Goal: Task Accomplishment & Management: Manage account settings

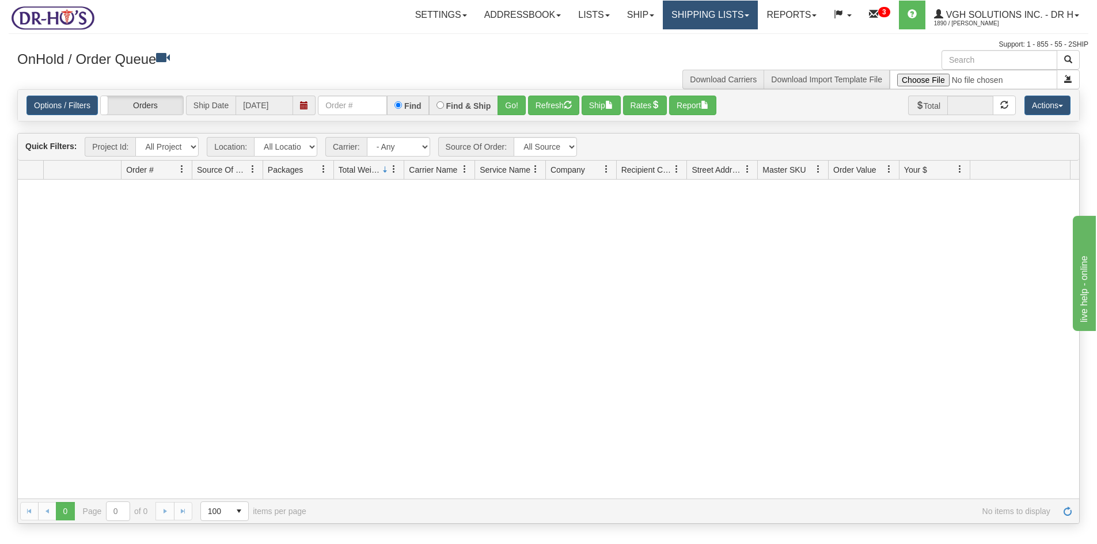
click at [688, 18] on link "Shipping lists" at bounding box center [710, 15] width 95 height 29
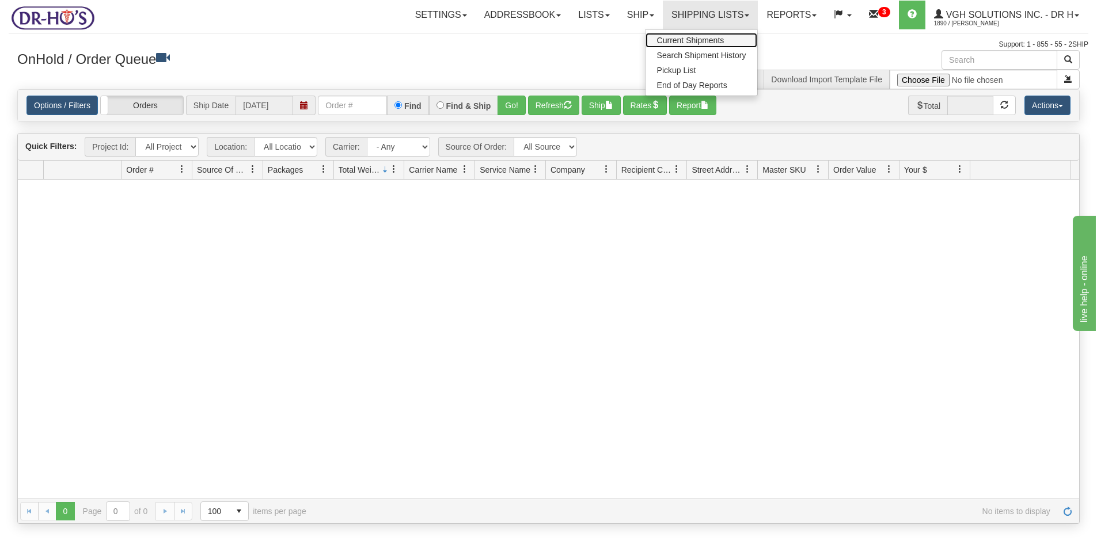
click at [677, 38] on span "Current Shipments" at bounding box center [690, 40] width 67 height 9
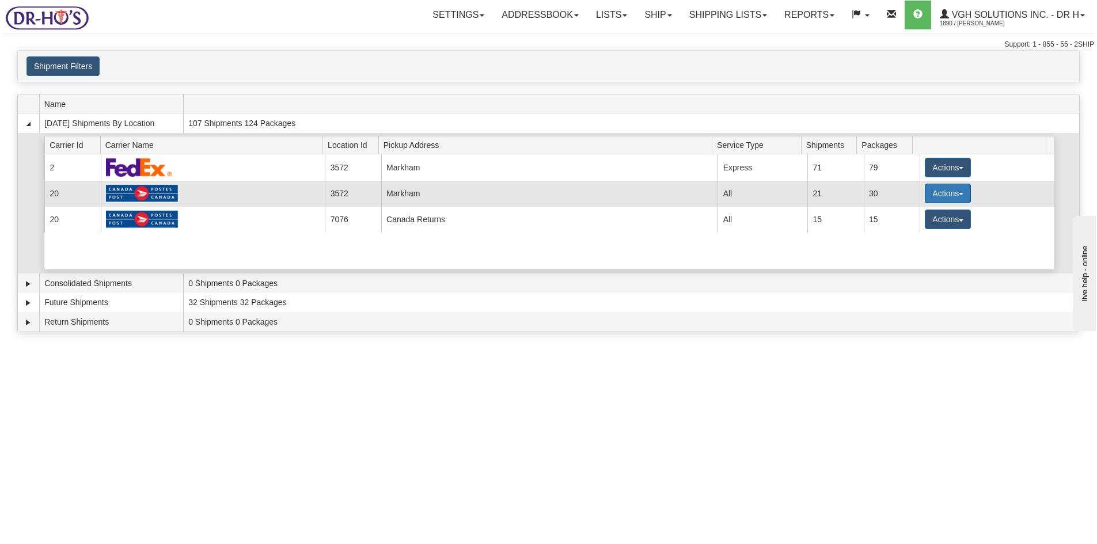
click at [937, 192] on button "Actions" at bounding box center [948, 194] width 46 height 20
click at [908, 213] on span "Details" at bounding box center [905, 215] width 31 height 8
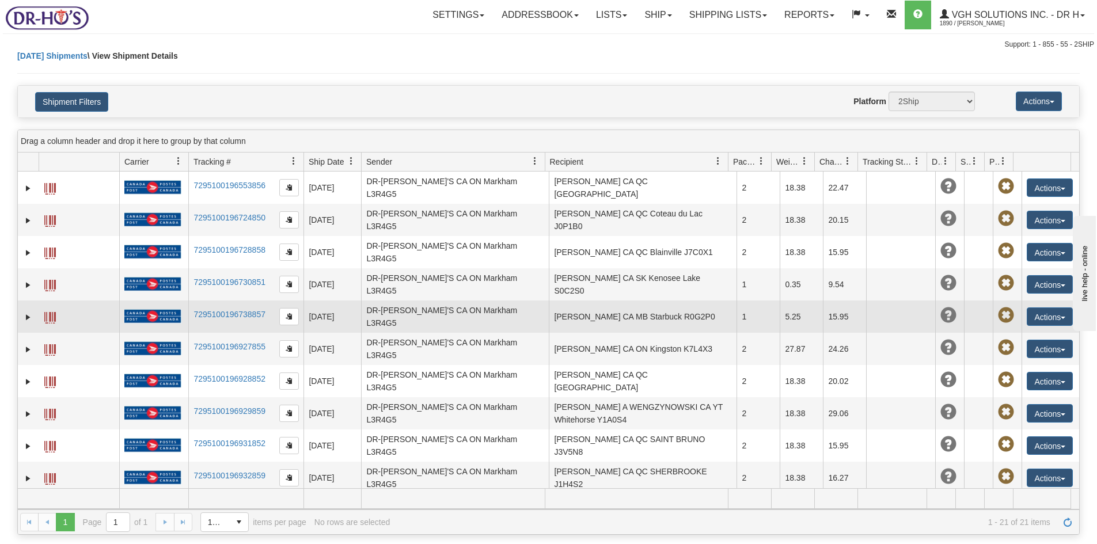
click at [49, 312] on span at bounding box center [50, 318] width 12 height 12
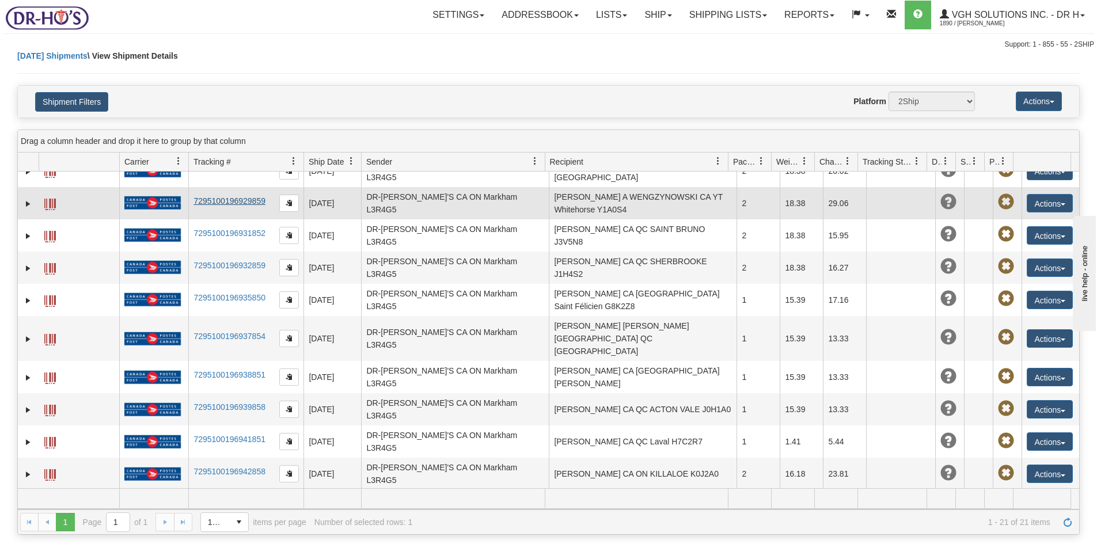
scroll to position [230, 0]
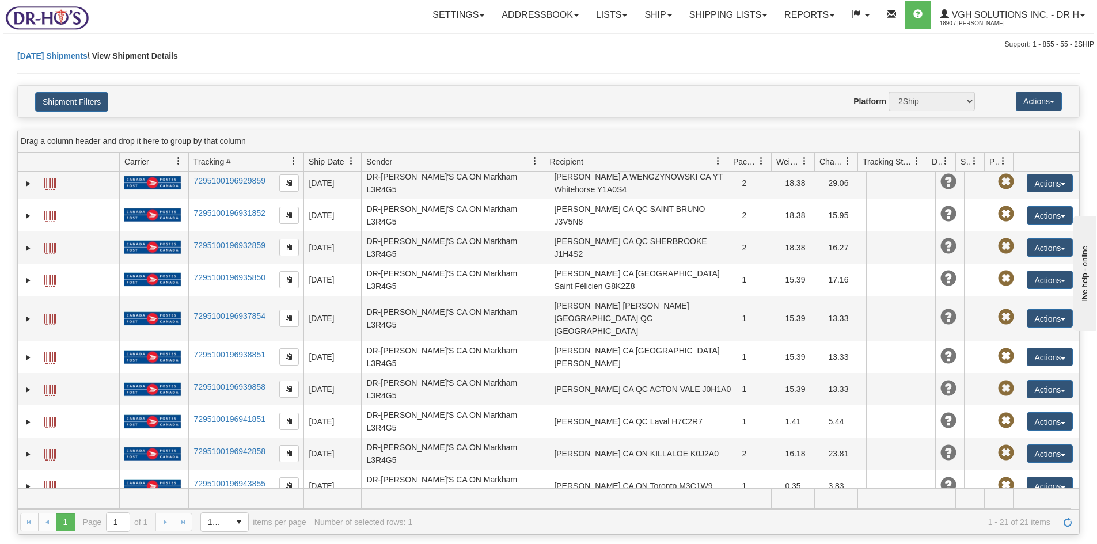
click at [50, 514] on span at bounding box center [50, 520] width 12 height 12
click at [715, 14] on link "Shipping lists" at bounding box center [728, 15] width 95 height 29
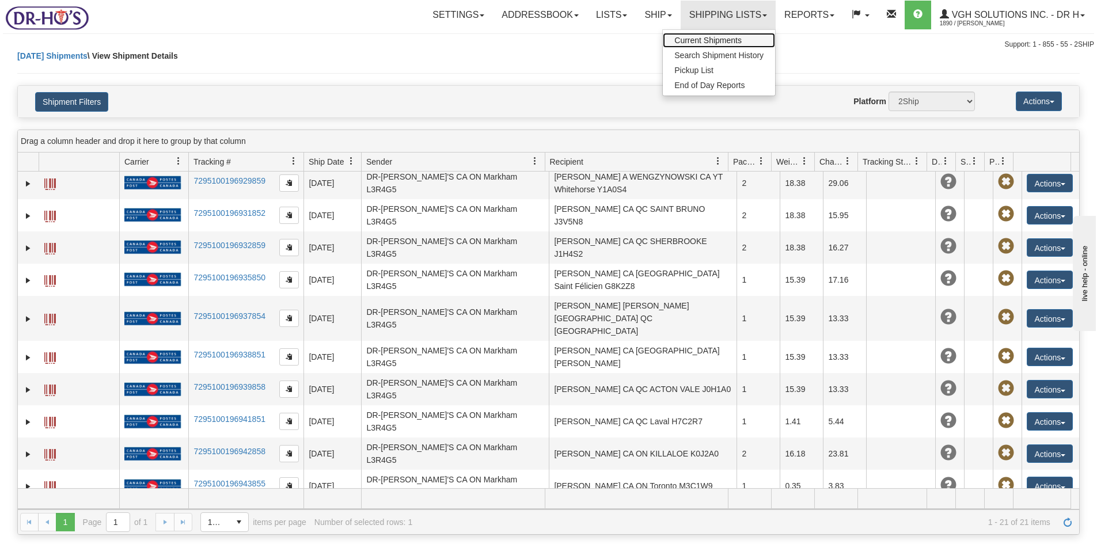
click at [696, 40] on span "Current Shipments" at bounding box center [708, 40] width 67 height 9
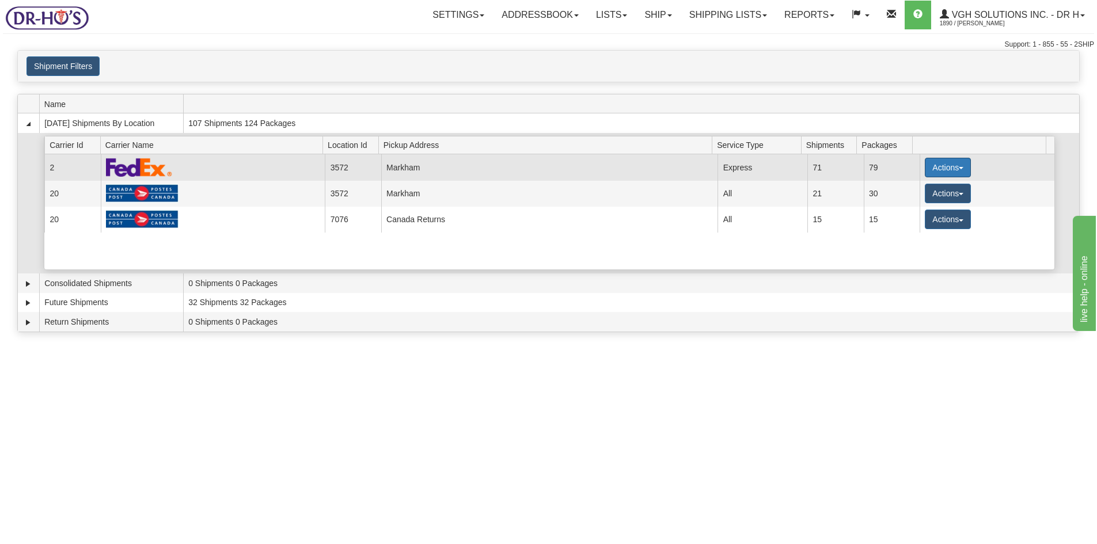
click at [941, 166] on button "Actions" at bounding box center [948, 168] width 46 height 20
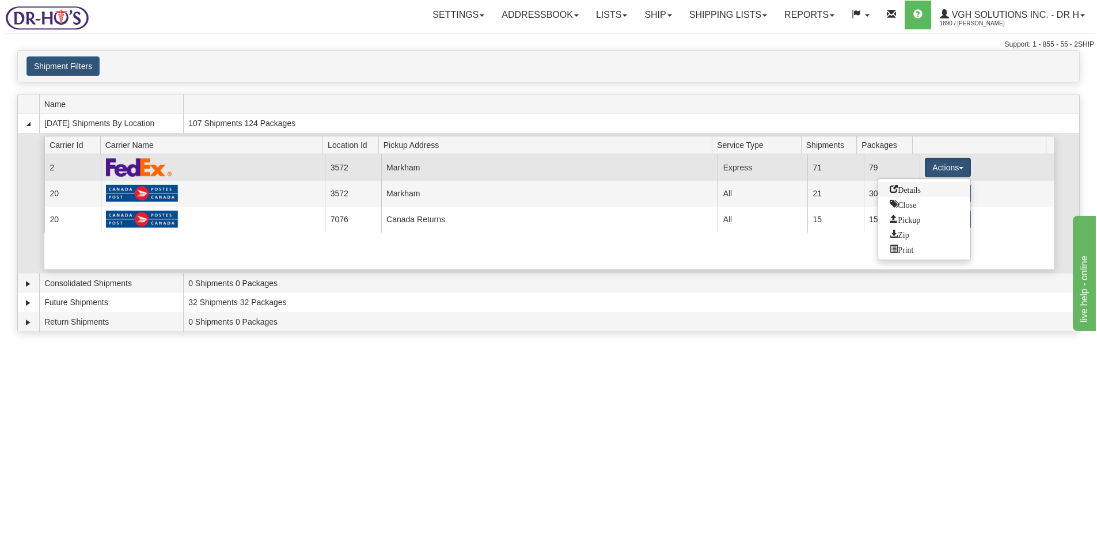
click at [909, 190] on span "Details" at bounding box center [905, 189] width 31 height 8
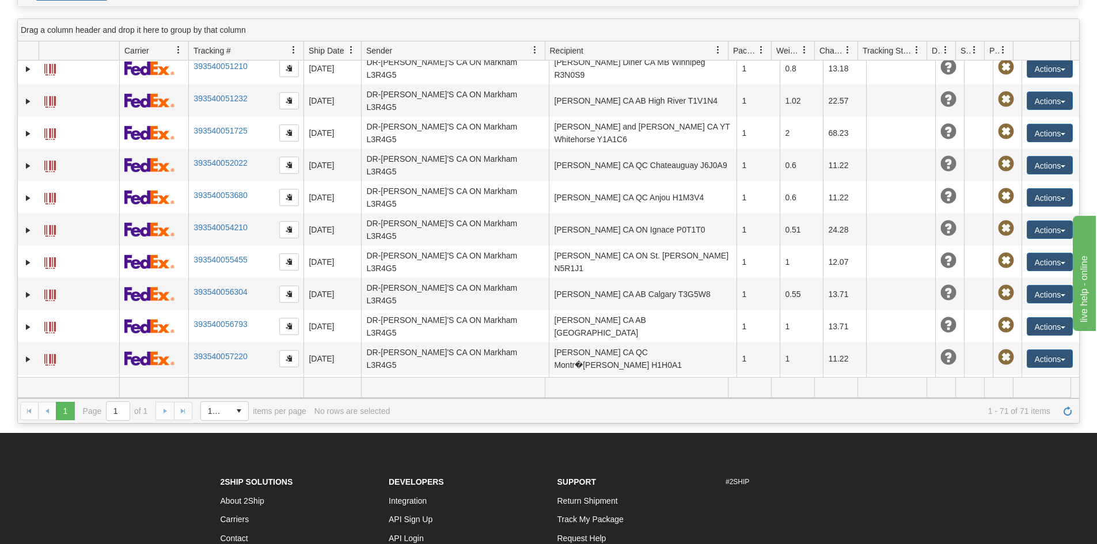
scroll to position [238, 0]
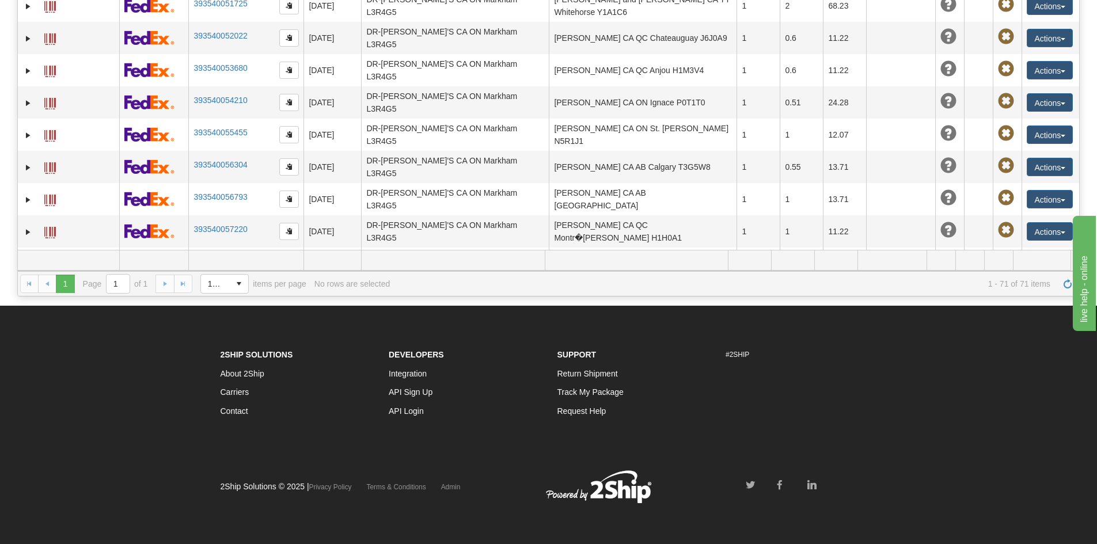
click at [1033, 513] on button "Actions" at bounding box center [1050, 522] width 46 height 18
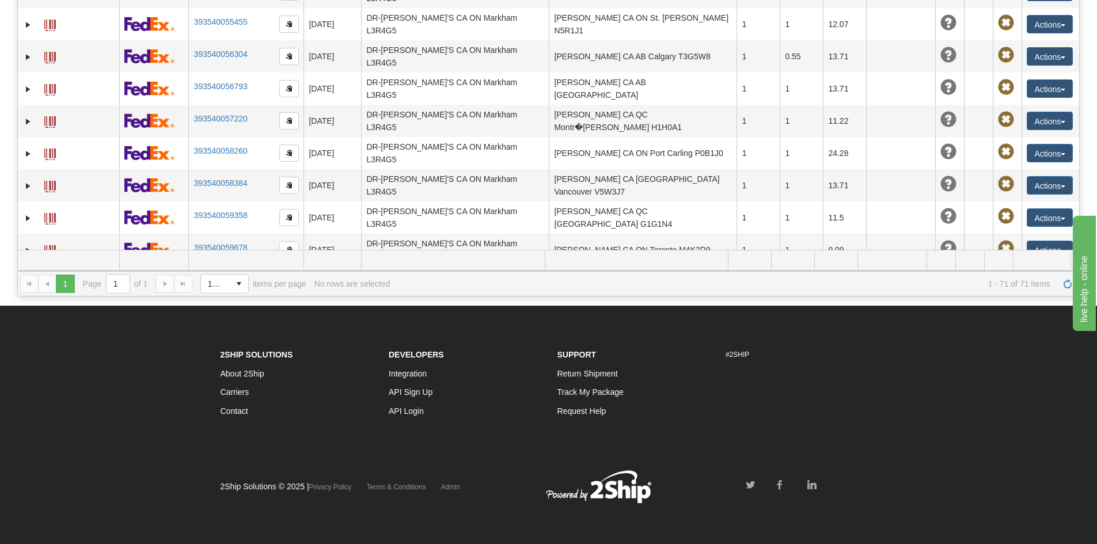
scroll to position [1801, 0]
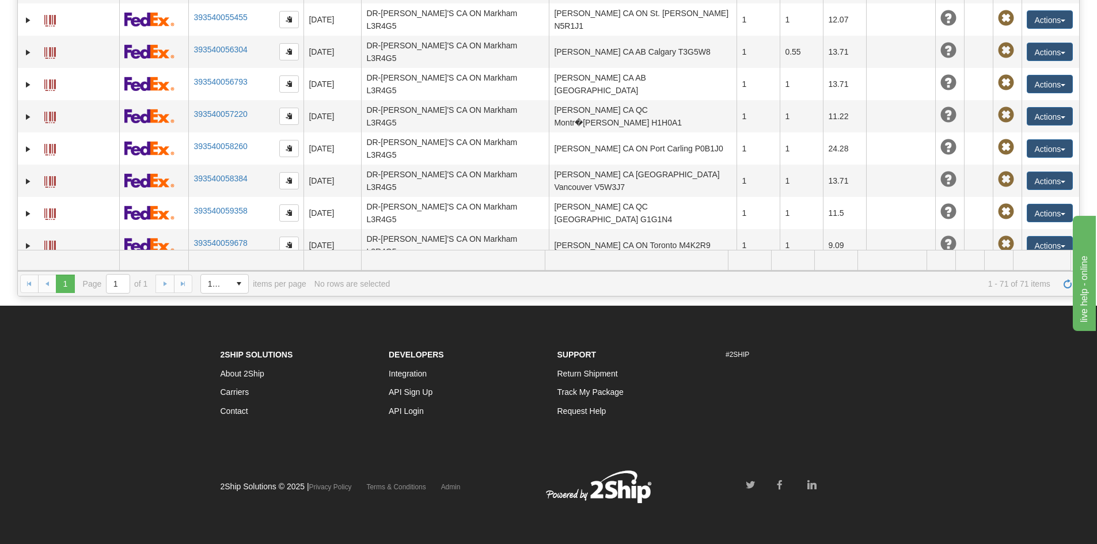
click at [1002, 421] on link "Edit" at bounding box center [1026, 428] width 92 height 15
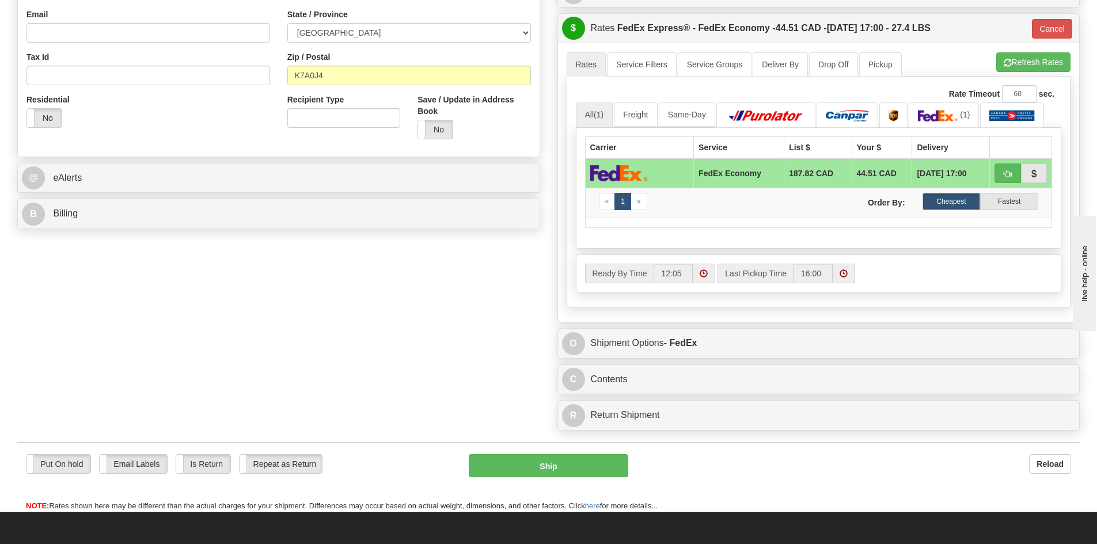
scroll to position [403, 0]
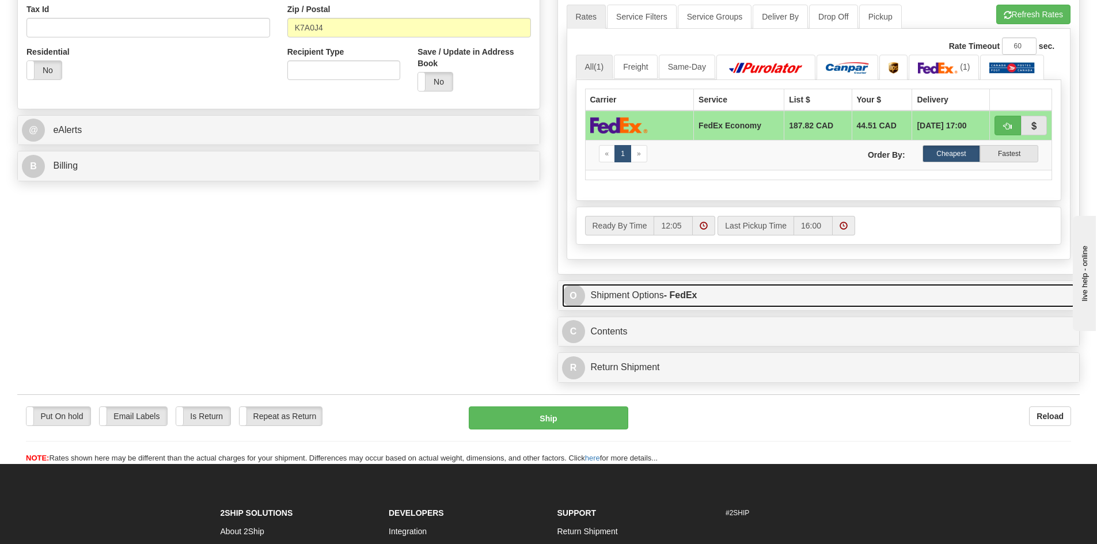
click at [729, 294] on link "O Shipment Options - FedEx" at bounding box center [819, 296] width 514 height 24
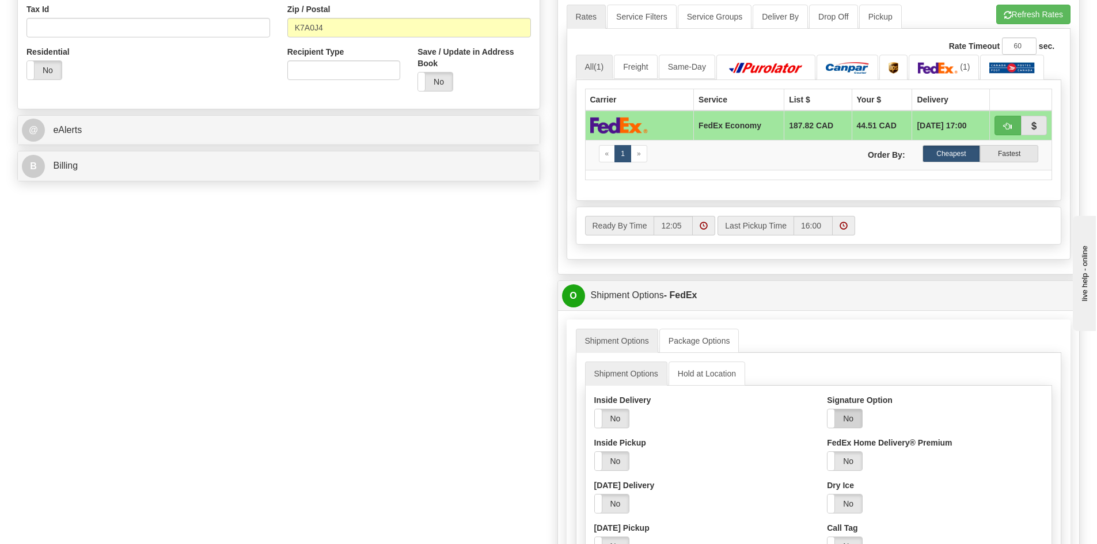
click at [848, 424] on label "No" at bounding box center [845, 419] width 35 height 18
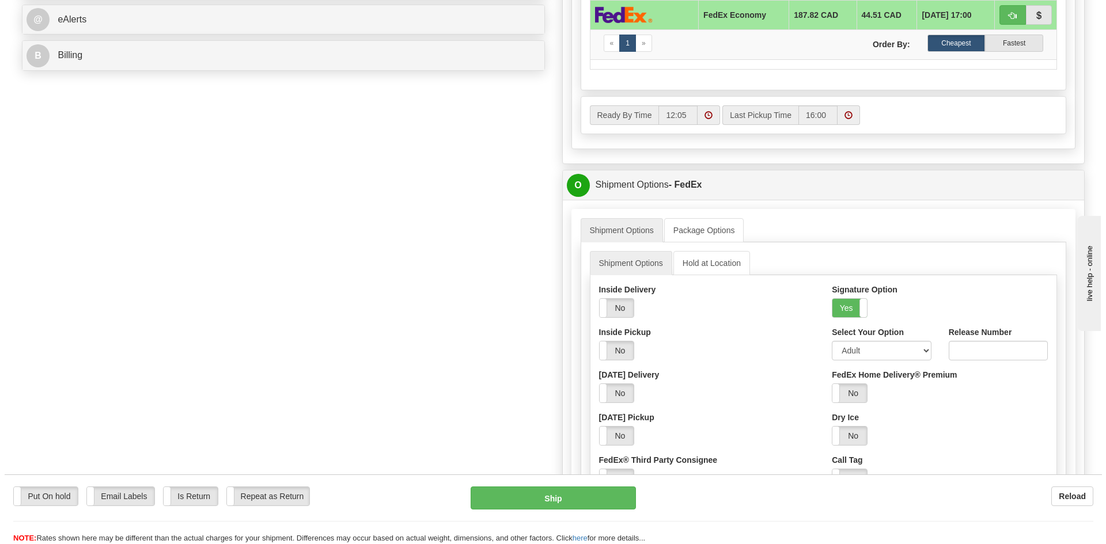
scroll to position [518, 0]
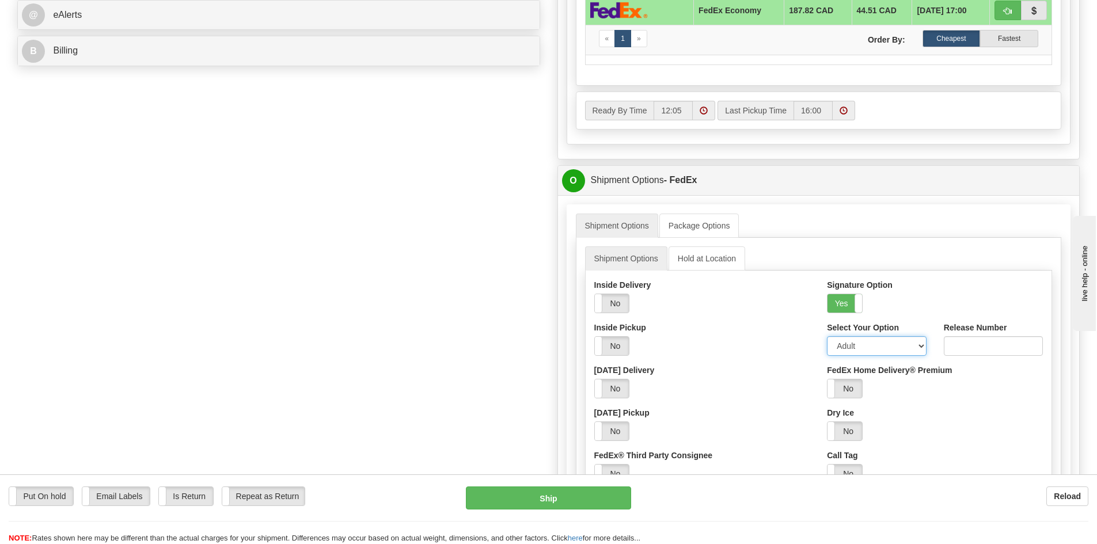
click at [880, 348] on select "Adult Direct Indirect No Signature Required Service Default" at bounding box center [876, 346] width 99 height 20
click at [827, 336] on select "Adult Direct Indirect No Signature Required Service Default" at bounding box center [876, 346] width 99 height 20
click at [603, 502] on button "Ship" at bounding box center [548, 498] width 165 height 23
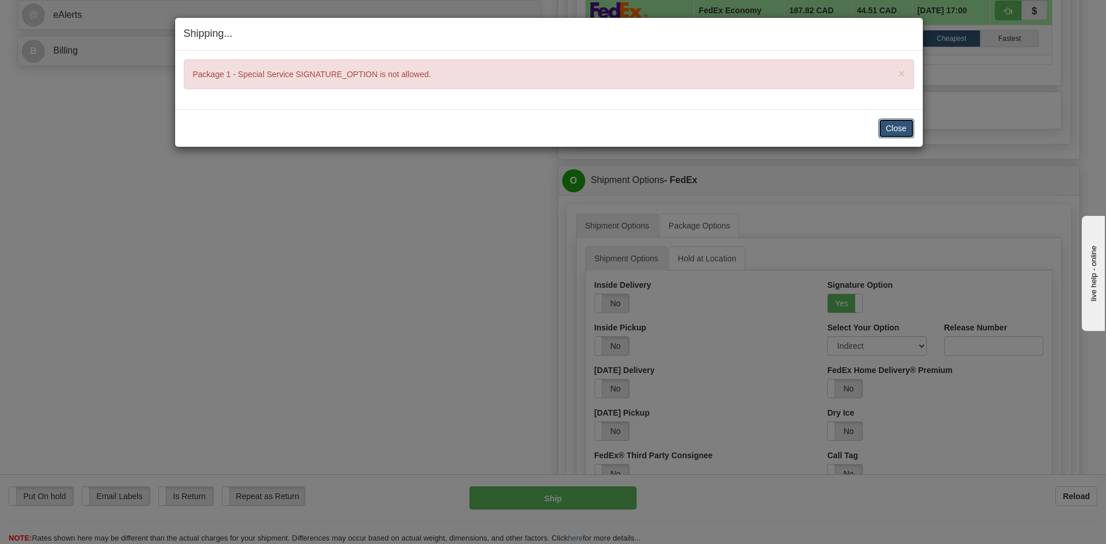
click at [896, 131] on button "Close" at bounding box center [897, 129] width 36 height 20
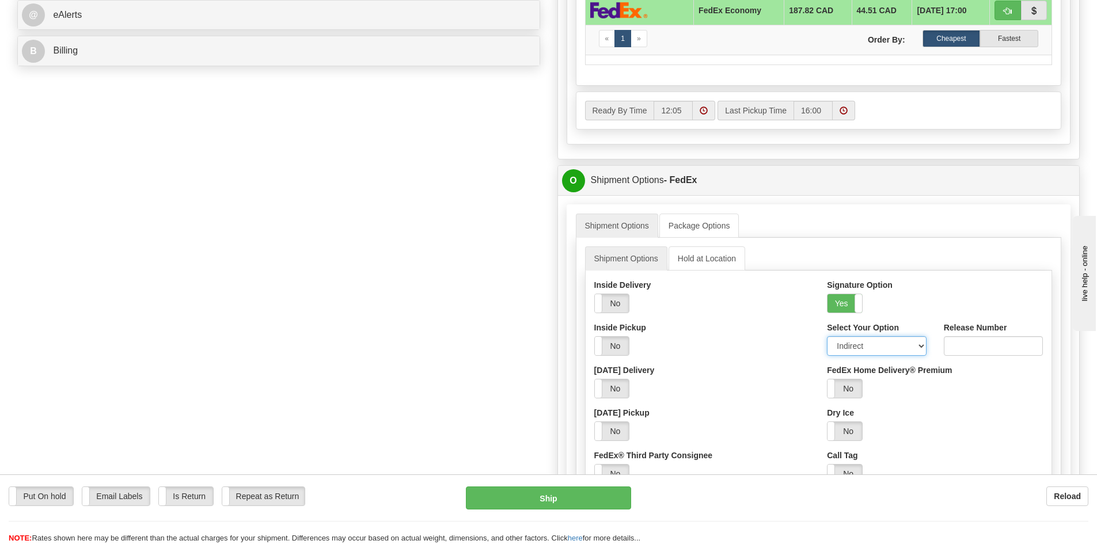
click at [859, 347] on select "Adult Direct Indirect No Signature Required Service Default" at bounding box center [876, 346] width 99 height 20
select select "0"
click at [827, 336] on select "Adult Direct Indirect No Signature Required Service Default" at bounding box center [876, 346] width 99 height 20
click at [594, 502] on button "Ship" at bounding box center [548, 498] width 165 height 23
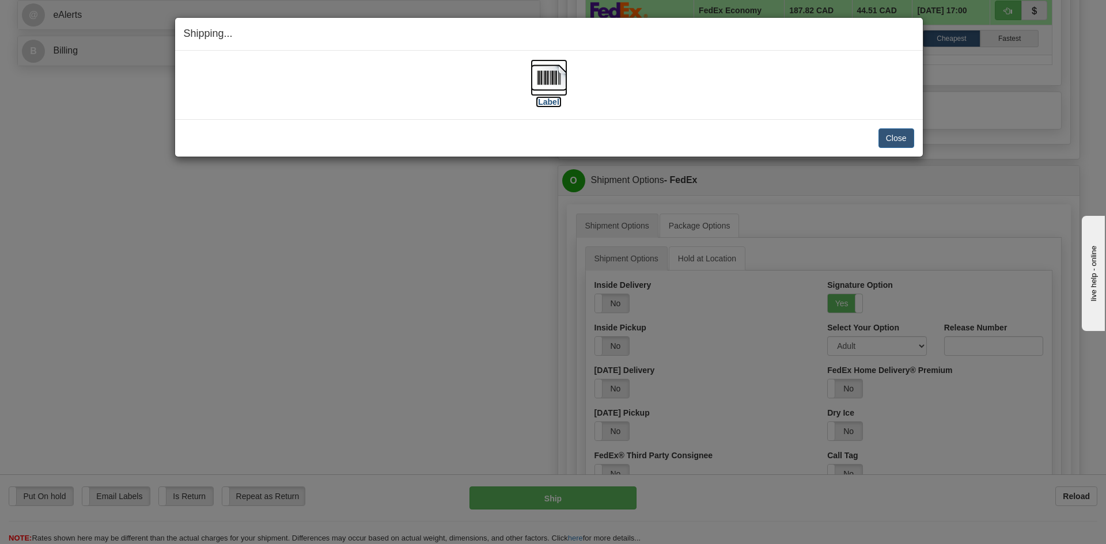
click at [559, 79] on img at bounding box center [549, 77] width 37 height 37
click at [894, 139] on button "Close" at bounding box center [897, 138] width 36 height 20
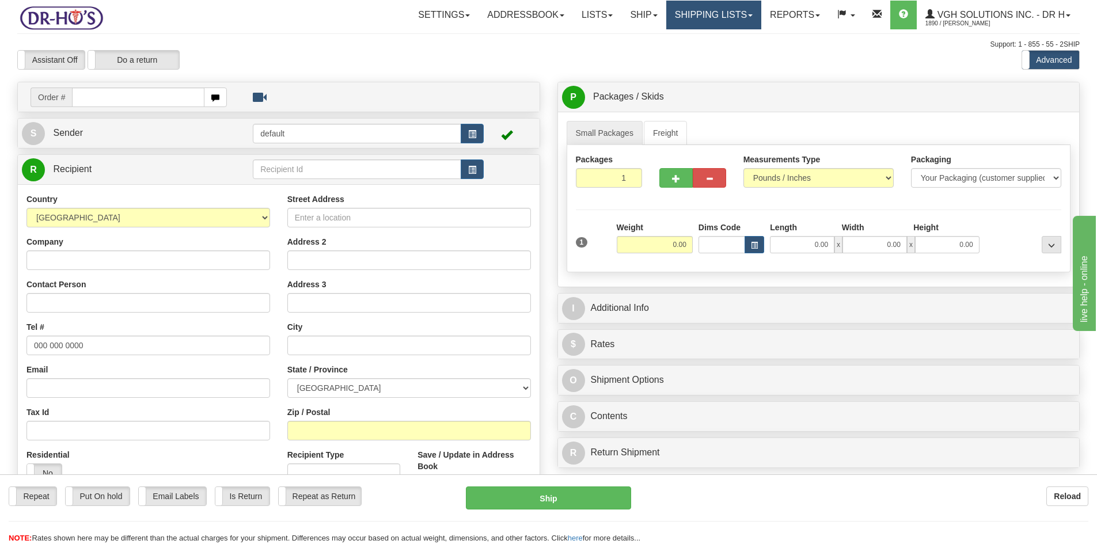
click at [700, 16] on link "Shipping lists" at bounding box center [714, 15] width 95 height 29
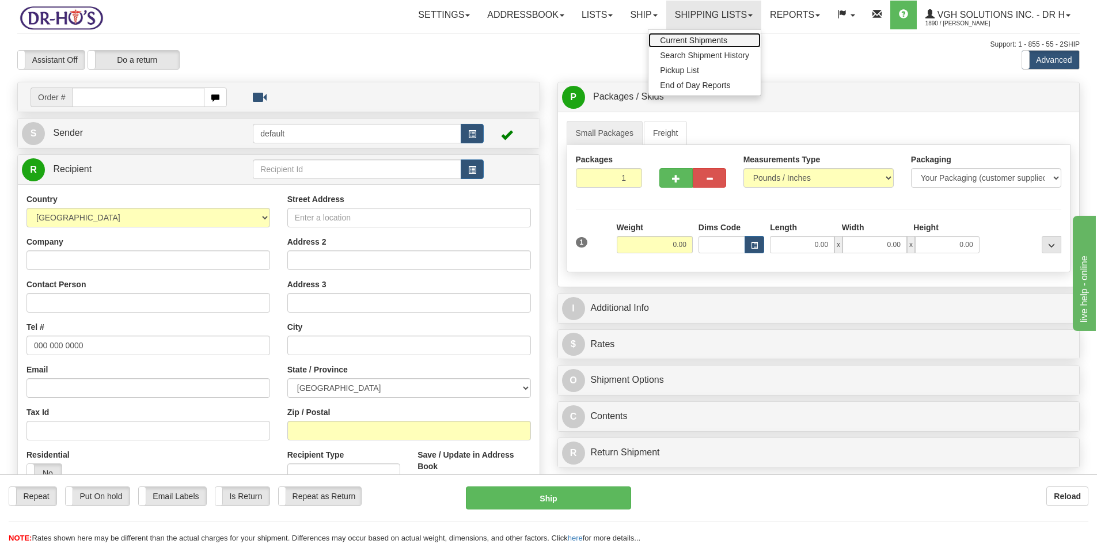
click at [673, 38] on span "Current Shipments" at bounding box center [693, 40] width 67 height 9
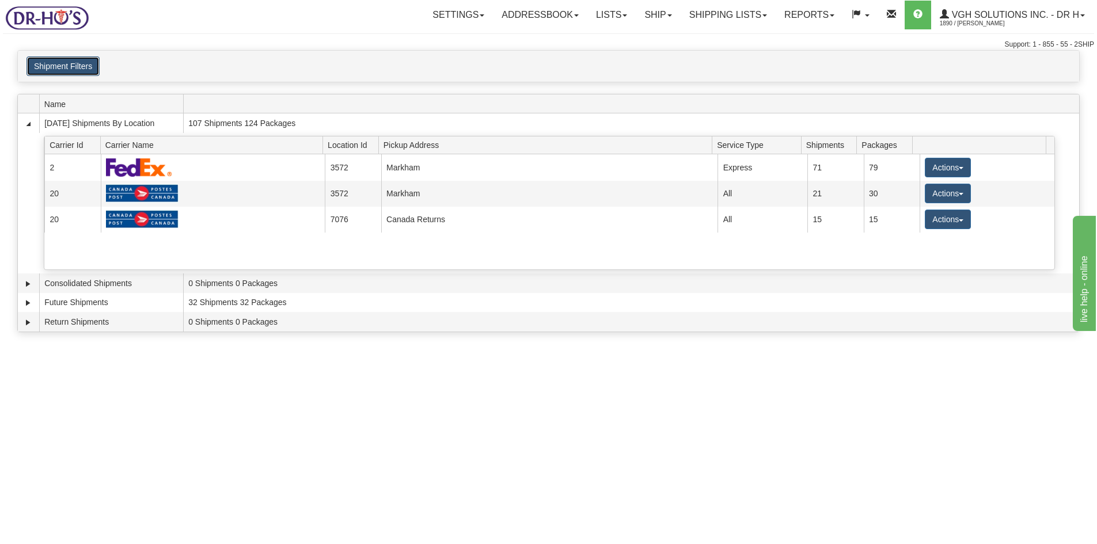
click at [60, 71] on button "Shipment Filters" at bounding box center [62, 66] width 73 height 20
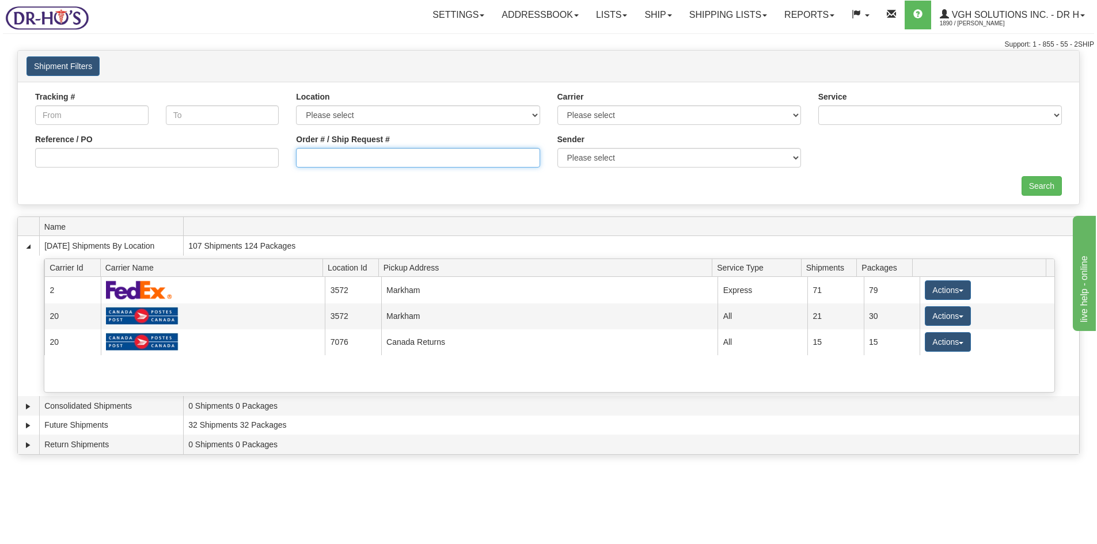
click at [315, 158] on input "Order # / Ship Request #" at bounding box center [418, 158] width 244 height 20
type input "1050939"
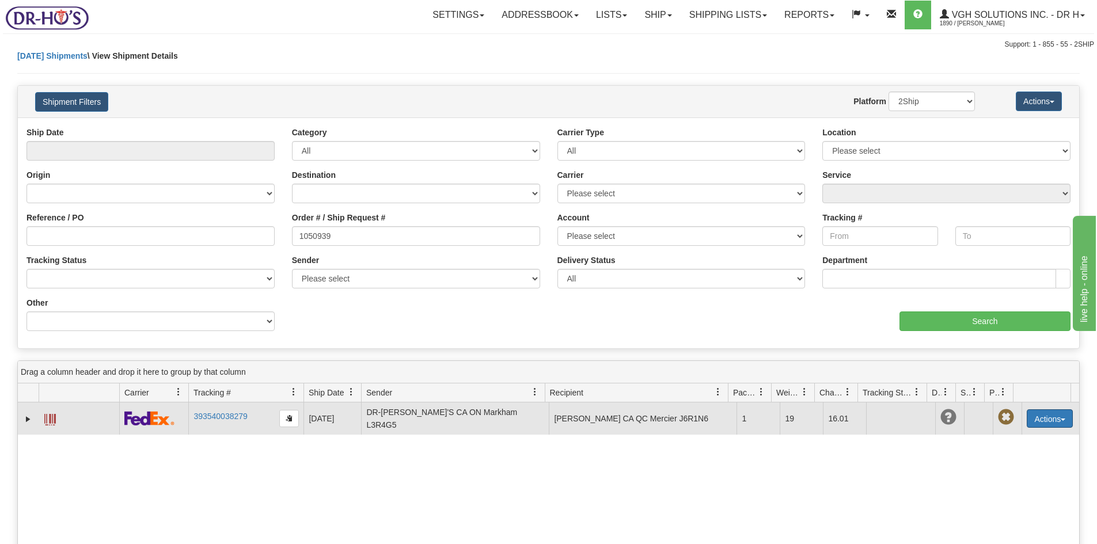
click at [1036, 421] on button "Actions" at bounding box center [1050, 419] width 46 height 18
click at [1007, 441] on link "Edit" at bounding box center [1026, 440] width 92 height 15
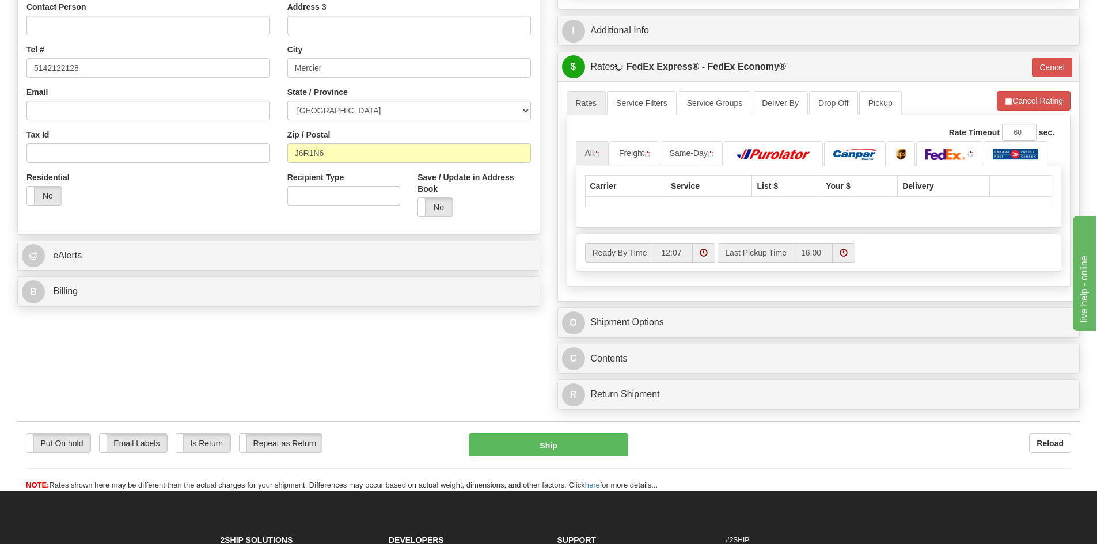
scroll to position [288, 0]
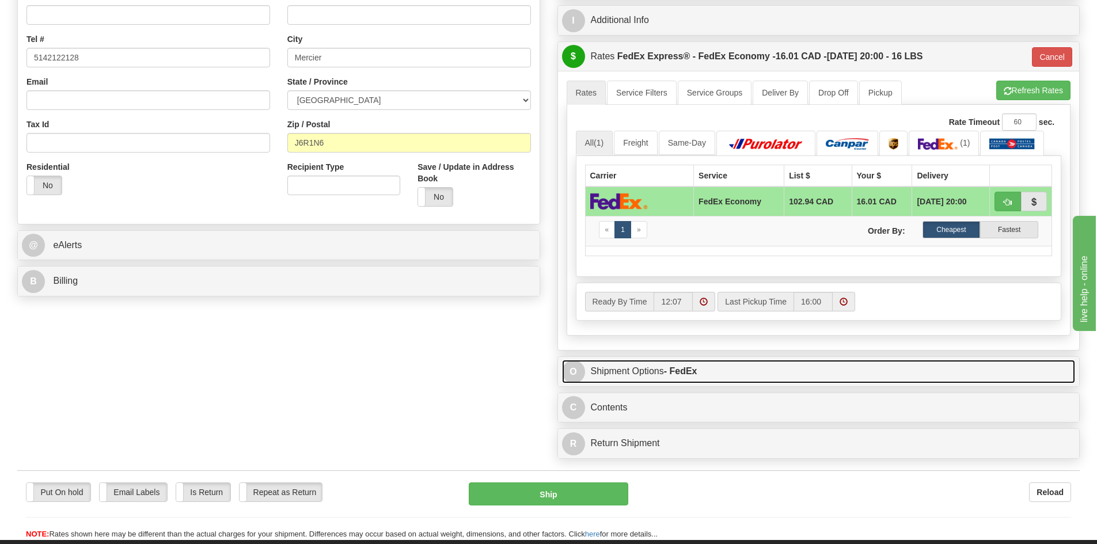
click at [720, 373] on link "O Shipment Options - FedEx" at bounding box center [819, 372] width 514 height 24
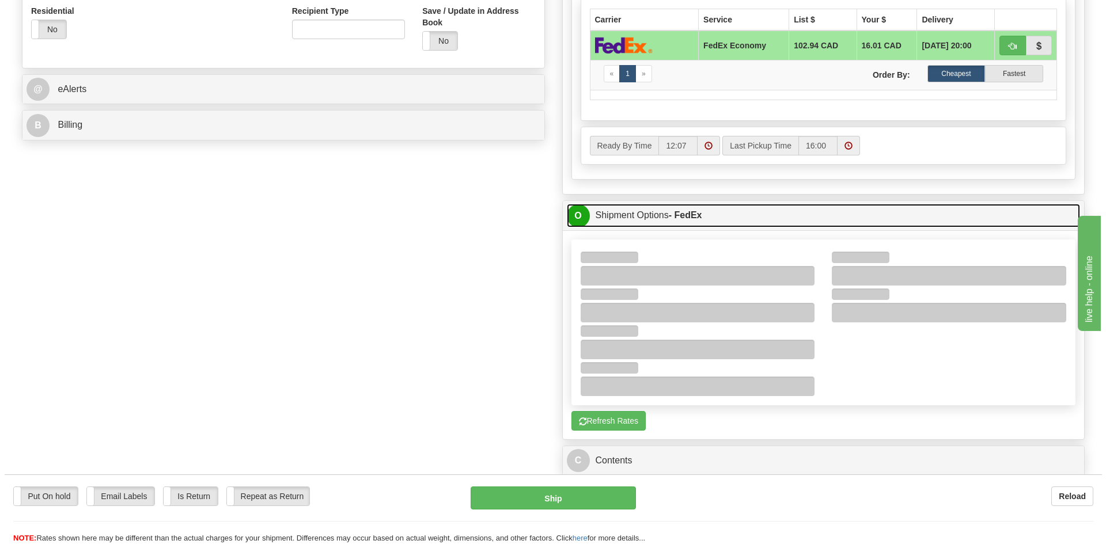
scroll to position [461, 0]
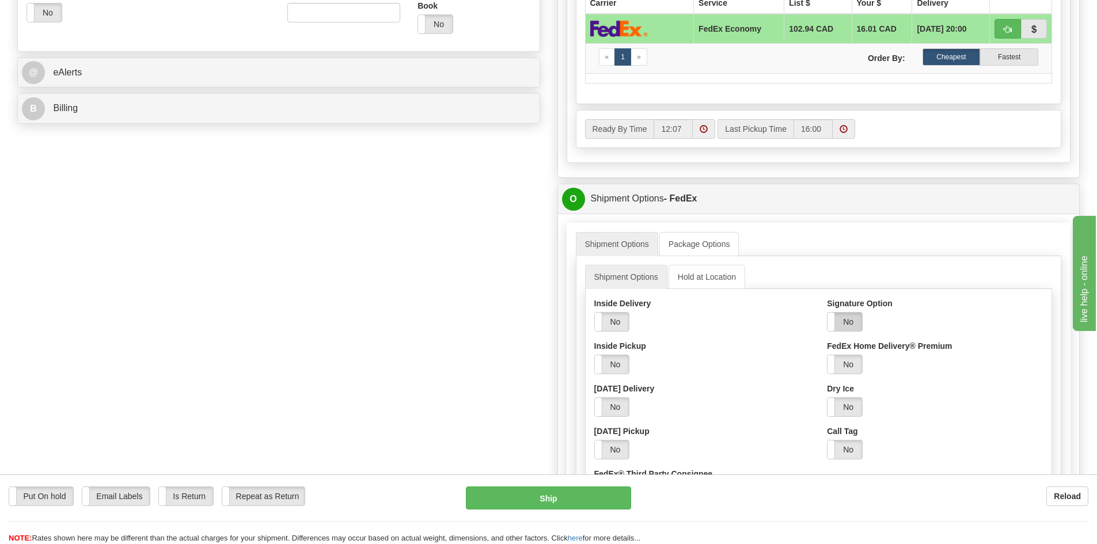
click at [847, 321] on label "No" at bounding box center [845, 322] width 35 height 18
click at [855, 365] on select "Adult Direct Indirect No Signature Required Service Default" at bounding box center [876, 365] width 99 height 20
select select "2"
click at [827, 355] on select "Adult Direct Indirect No Signature Required Service Default" at bounding box center [876, 365] width 99 height 20
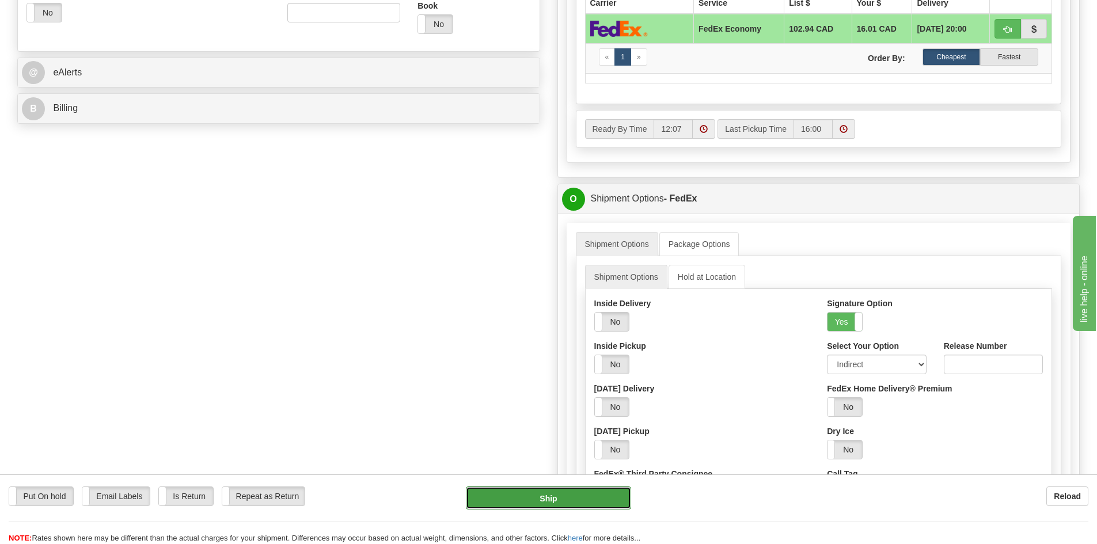
click at [578, 499] on button "Ship" at bounding box center [548, 498] width 165 height 23
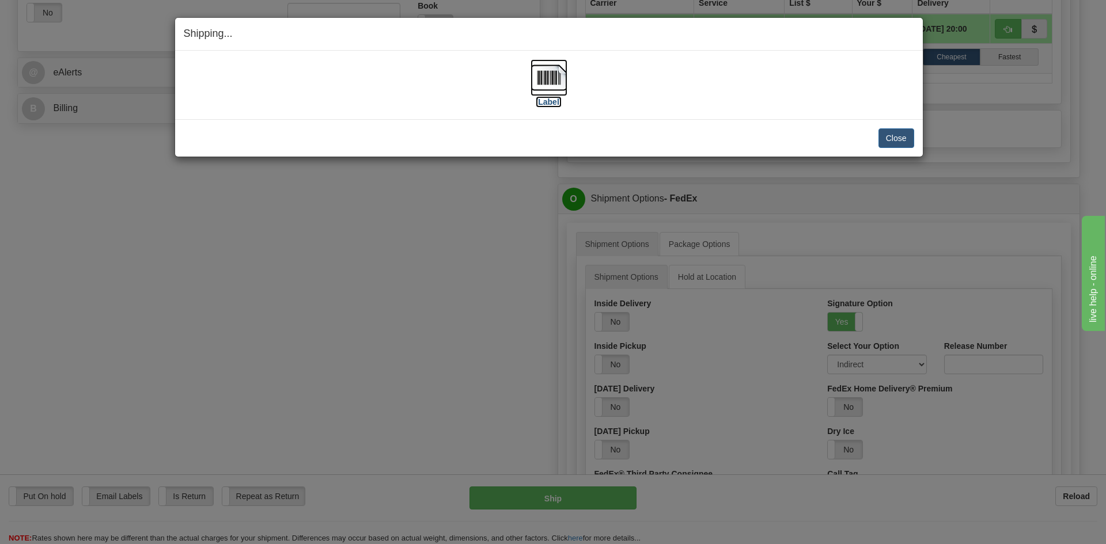
click at [543, 82] on img at bounding box center [549, 77] width 37 height 37
click at [900, 135] on button "Close" at bounding box center [897, 138] width 36 height 20
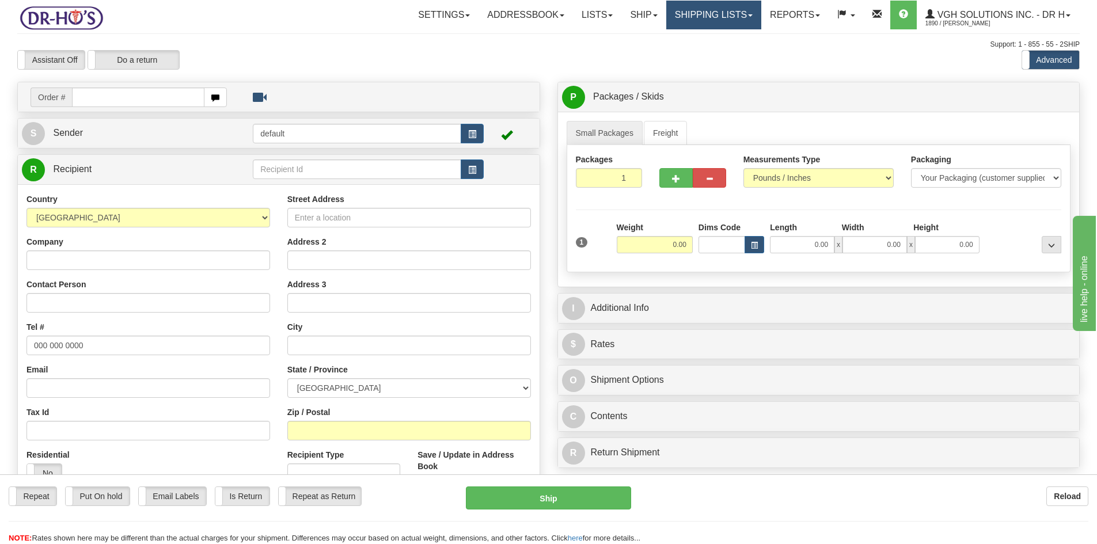
click at [698, 18] on link "Shipping lists" at bounding box center [714, 15] width 95 height 29
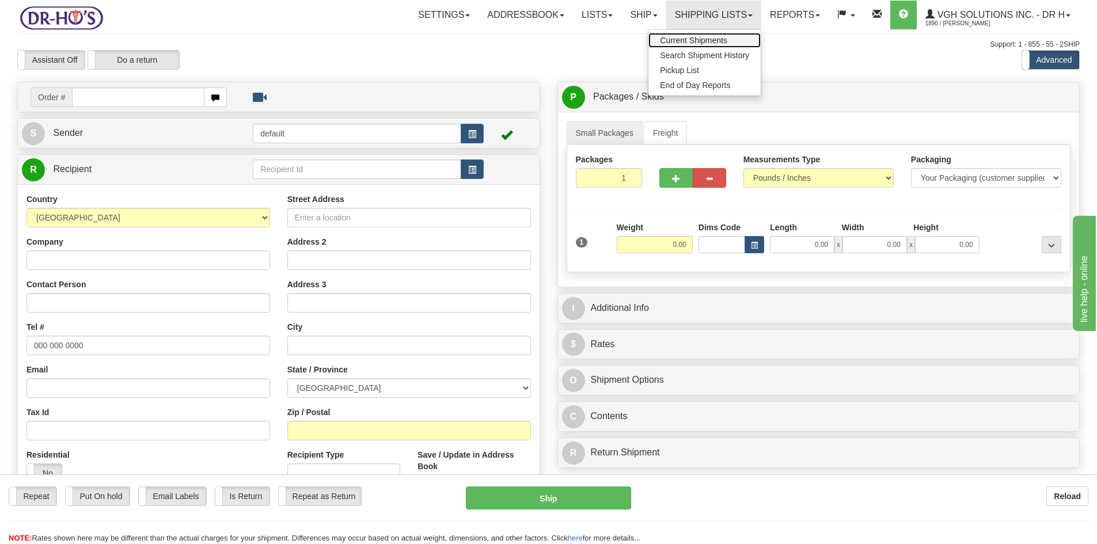
click at [670, 36] on link "Current Shipments" at bounding box center [705, 40] width 112 height 15
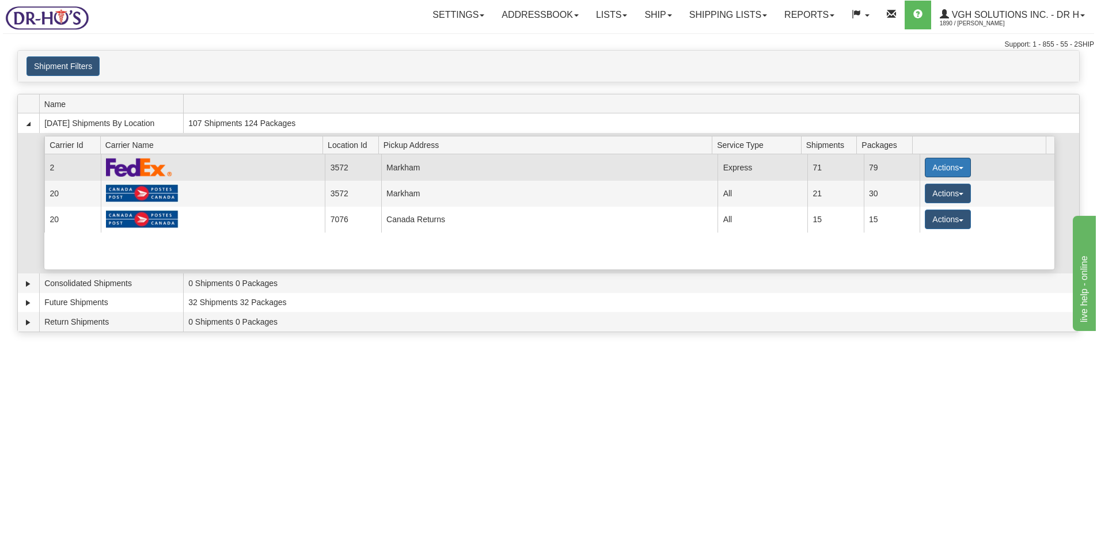
click at [945, 169] on button "Actions" at bounding box center [948, 168] width 46 height 20
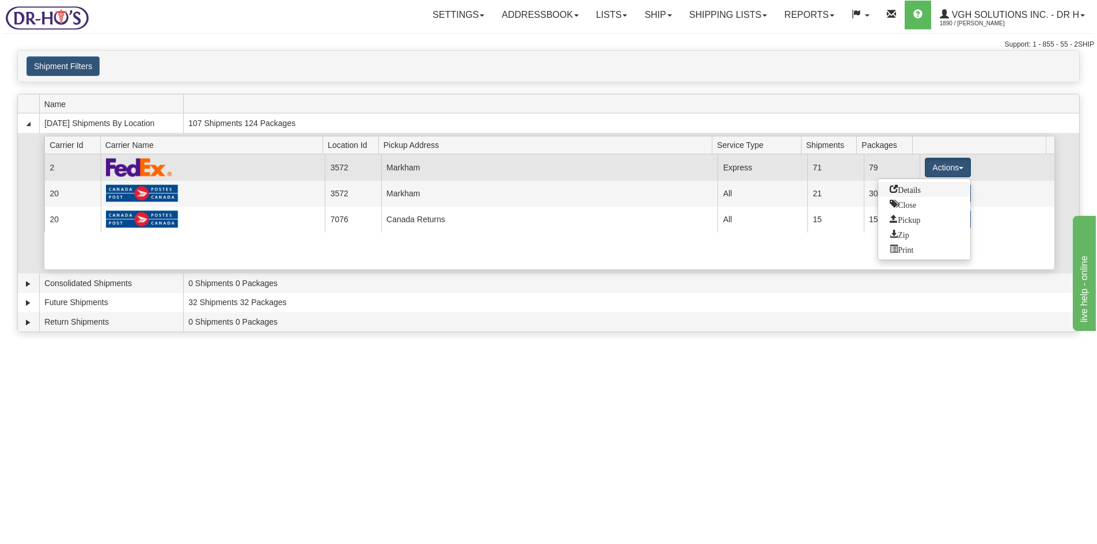
click at [912, 190] on span "Details" at bounding box center [905, 189] width 31 height 8
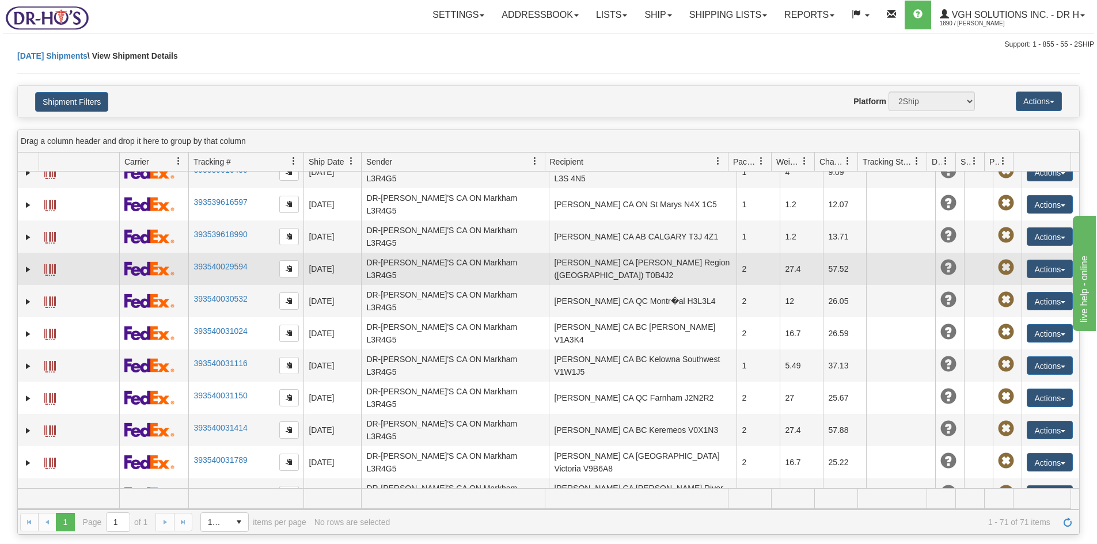
scroll to position [115, 0]
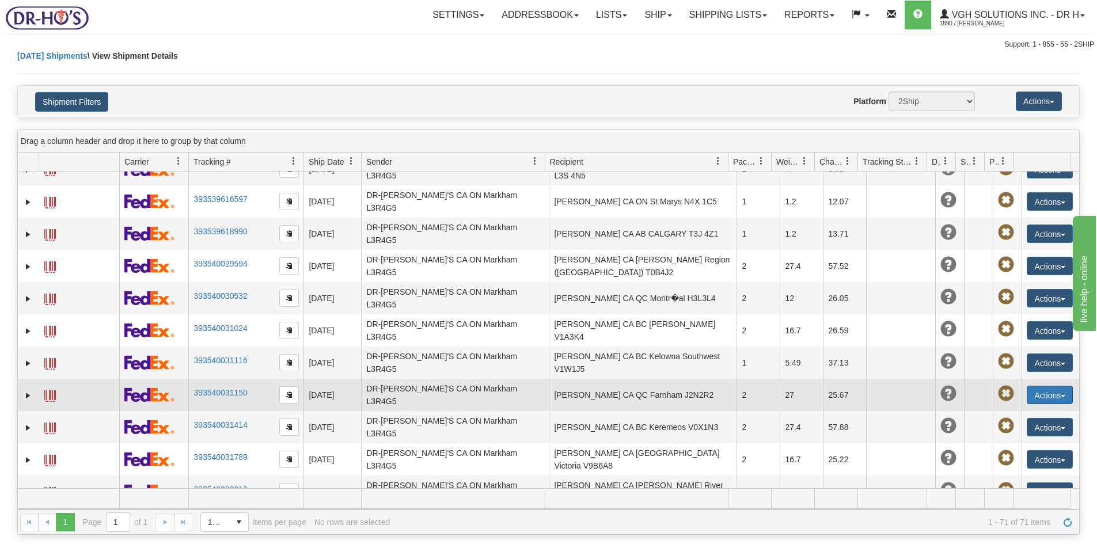
click at [1040, 386] on button "Actions" at bounding box center [1050, 395] width 46 height 18
click at [1002, 409] on link "Edit" at bounding box center [1026, 416] width 92 height 15
click at [1029, 386] on button "Actions" at bounding box center [1050, 395] width 46 height 18
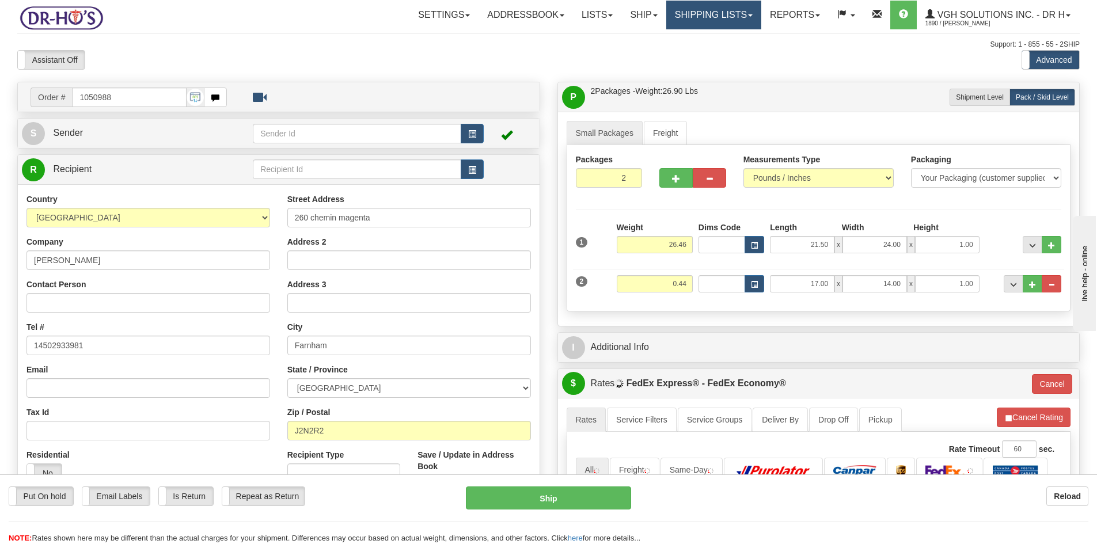
click at [702, 11] on link "Shipping lists" at bounding box center [714, 15] width 95 height 29
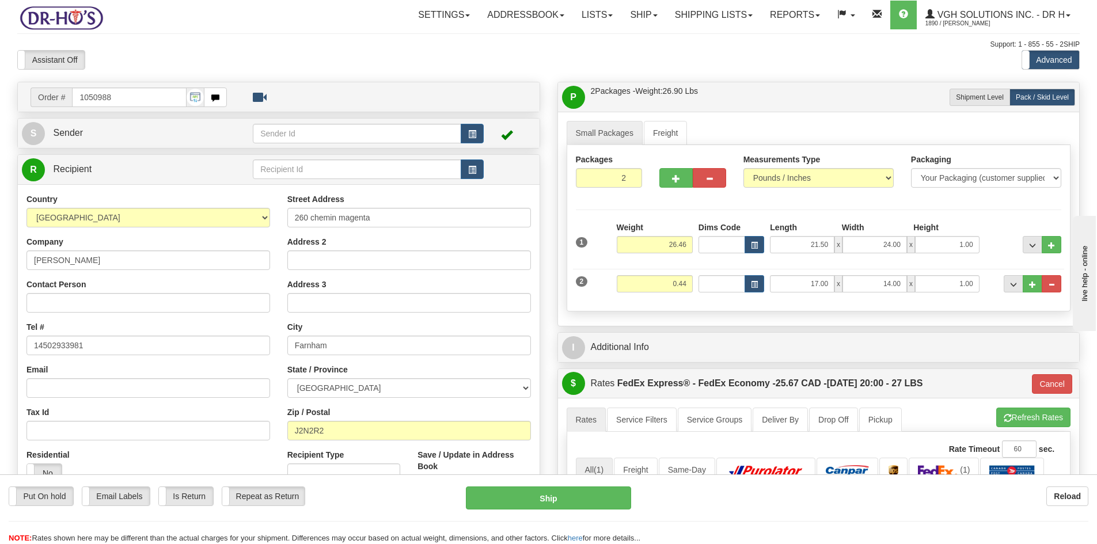
click at [672, 38] on div "Toggle navigation Settings Shipping Preferences Fields Preferences New" at bounding box center [548, 425] width 1097 height 851
click at [691, 18] on link "Shipping lists" at bounding box center [714, 15] width 95 height 29
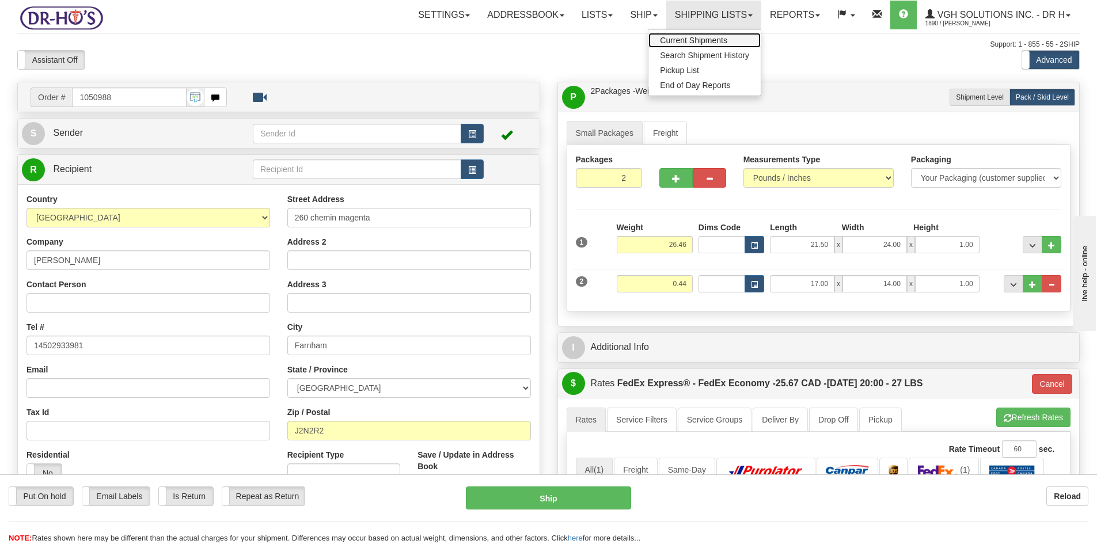
click at [681, 39] on span "Current Shipments" at bounding box center [693, 40] width 67 height 9
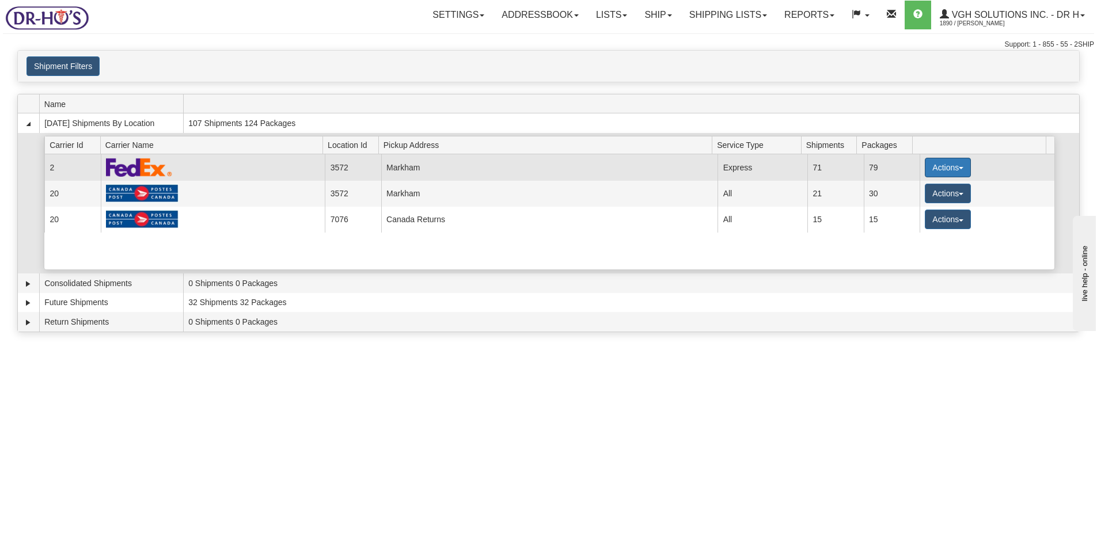
click at [936, 168] on button "Actions" at bounding box center [948, 168] width 46 height 20
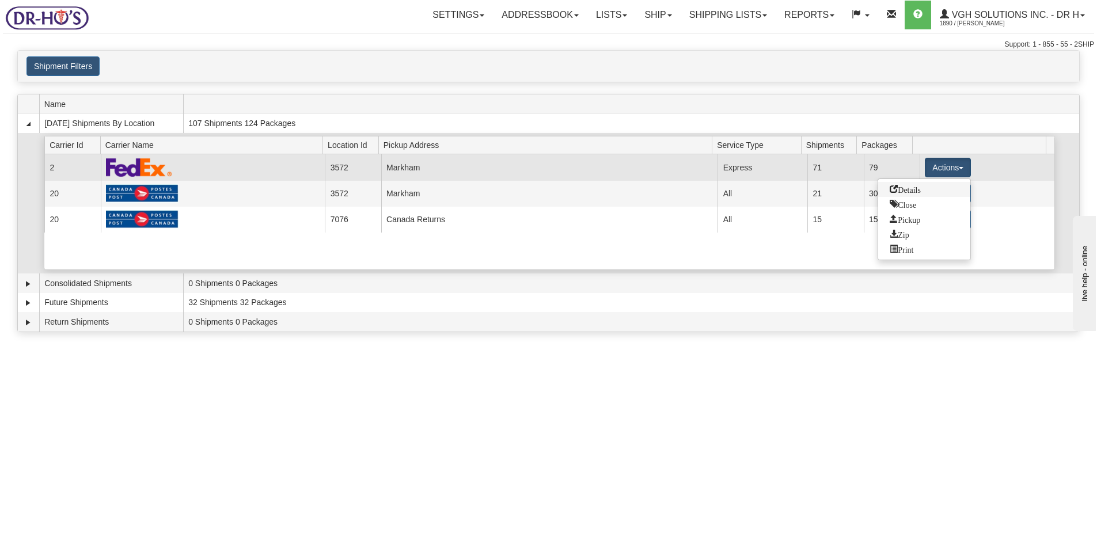
click at [917, 190] on span "Details" at bounding box center [905, 189] width 31 height 8
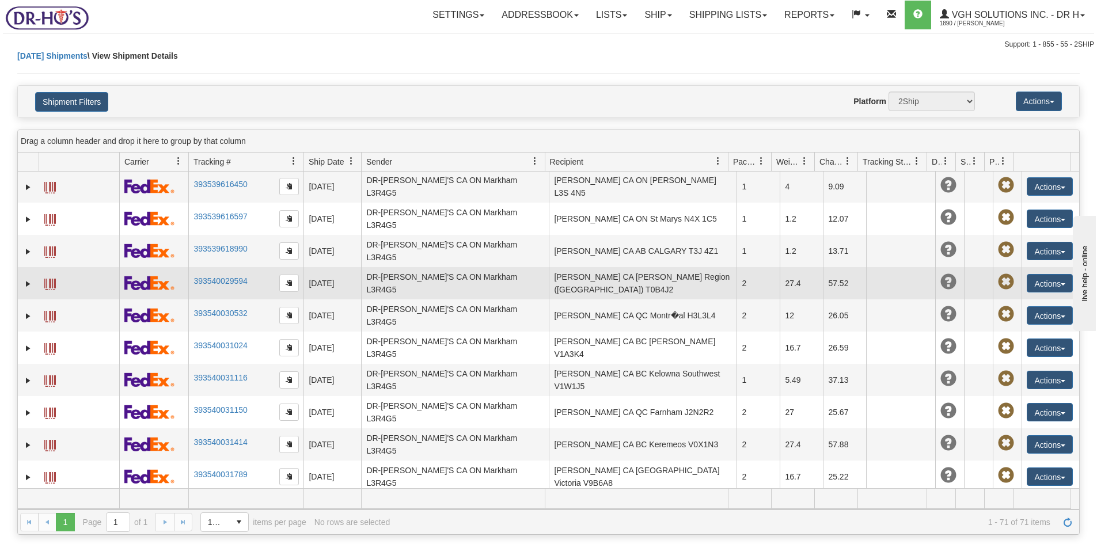
scroll to position [115, 0]
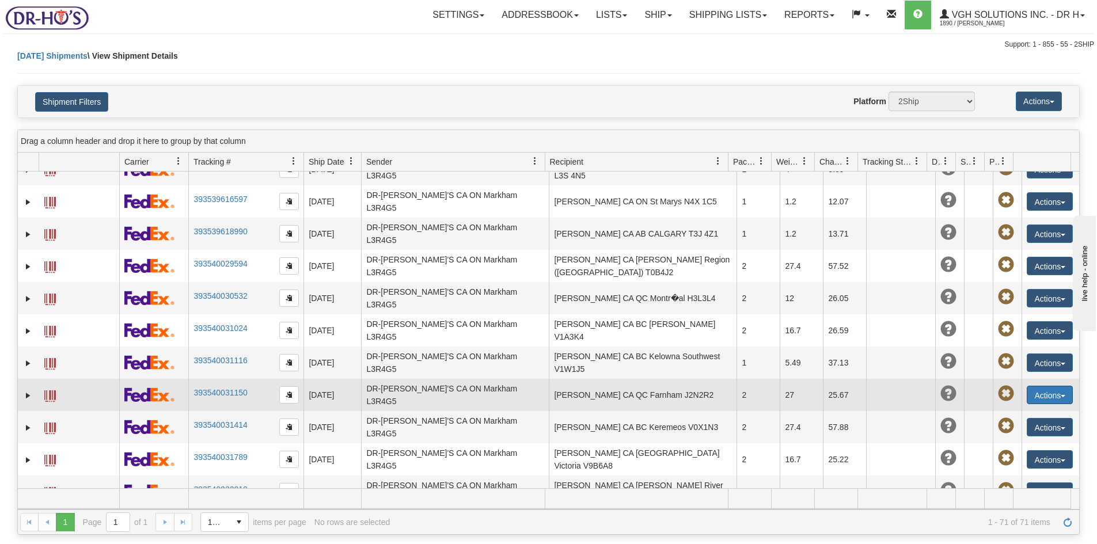
click at [1042, 386] on button "Actions" at bounding box center [1050, 395] width 46 height 18
click at [992, 457] on span at bounding box center [996, 461] width 8 height 8
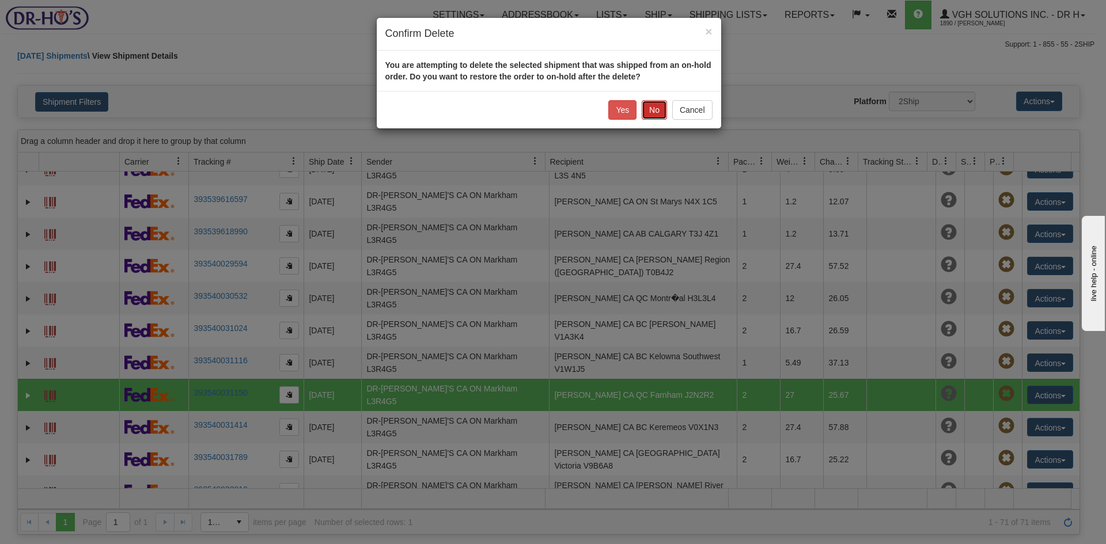
drag, startPoint x: 653, startPoint y: 109, endPoint x: 668, endPoint y: 100, distance: 18.1
click at [653, 109] on button "No" at bounding box center [654, 110] width 25 height 20
